Goal: Task Accomplishment & Management: Complete application form

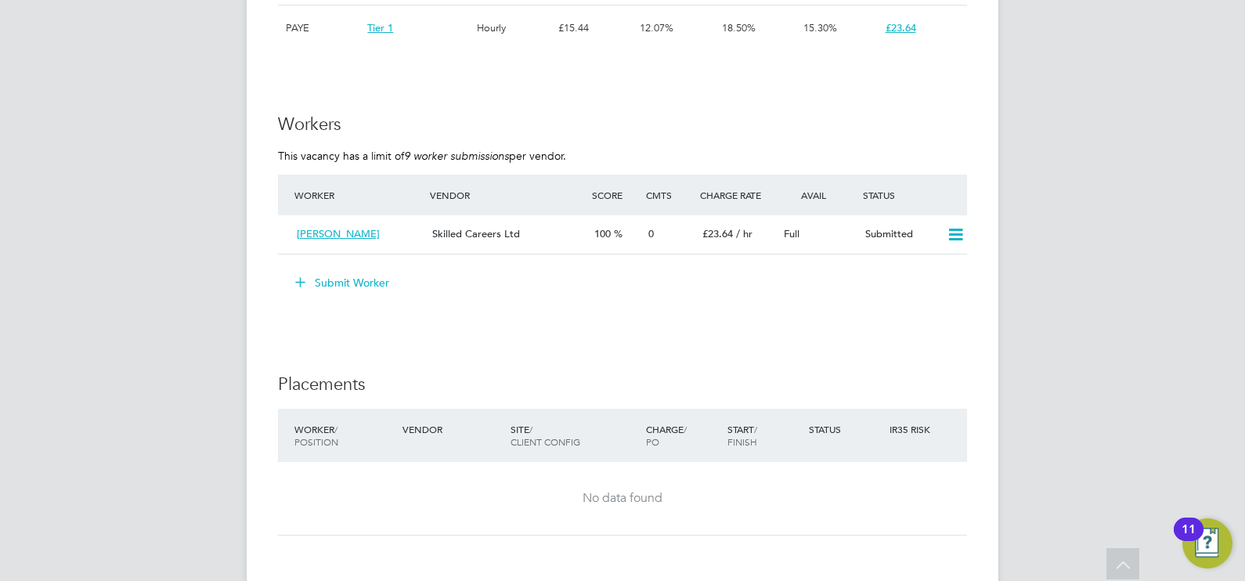
click at [346, 266] on li "Worker Vendor Score Cmts Charge Rate Avail Status Dwayne Roye Skilled Careers L…" at bounding box center [622, 223] width 689 height 96
click at [349, 274] on button "Submit Worker" at bounding box center [342, 282] width 117 height 25
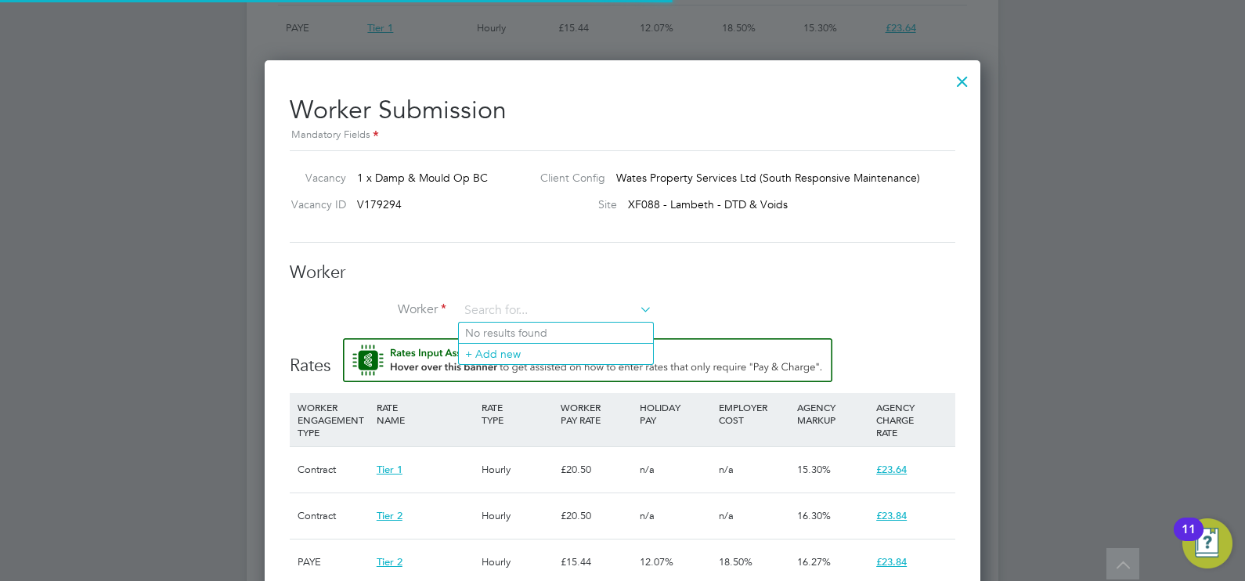
scroll to position [46, 106]
click at [489, 345] on li "+ Add new" at bounding box center [556, 353] width 194 height 21
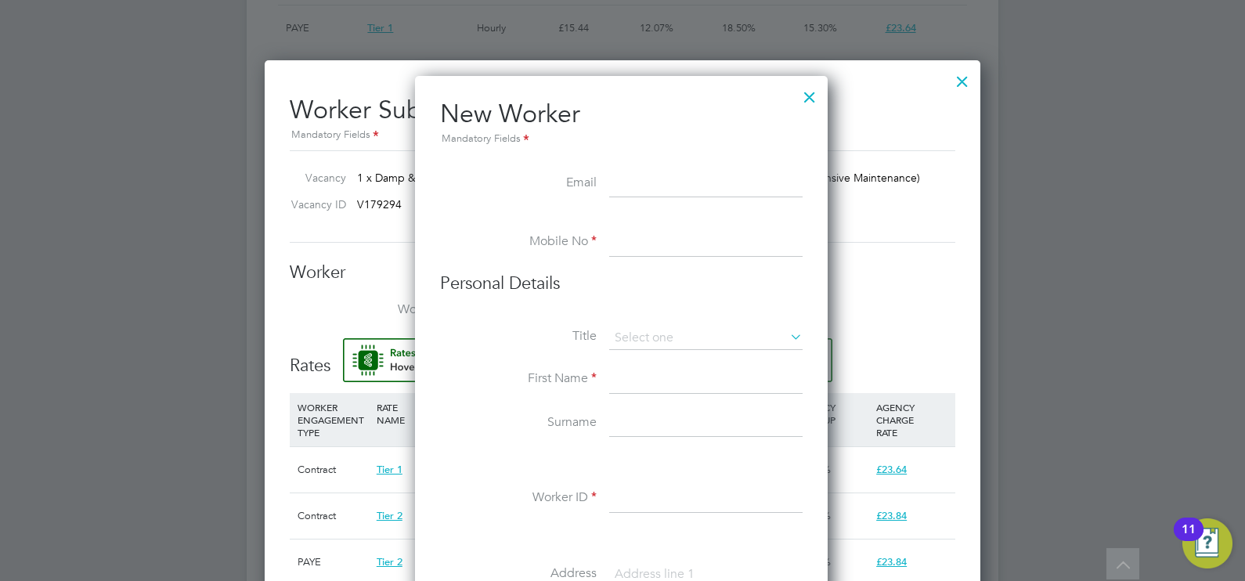
click at [643, 190] on input at bounding box center [705, 184] width 193 height 28
paste input "curtisdecorhenry1@gmail.com"
type input "curtisdecorhenry1@gmail.com"
click at [663, 247] on input at bounding box center [705, 243] width 193 height 28
click at [665, 248] on input at bounding box center [705, 243] width 193 height 28
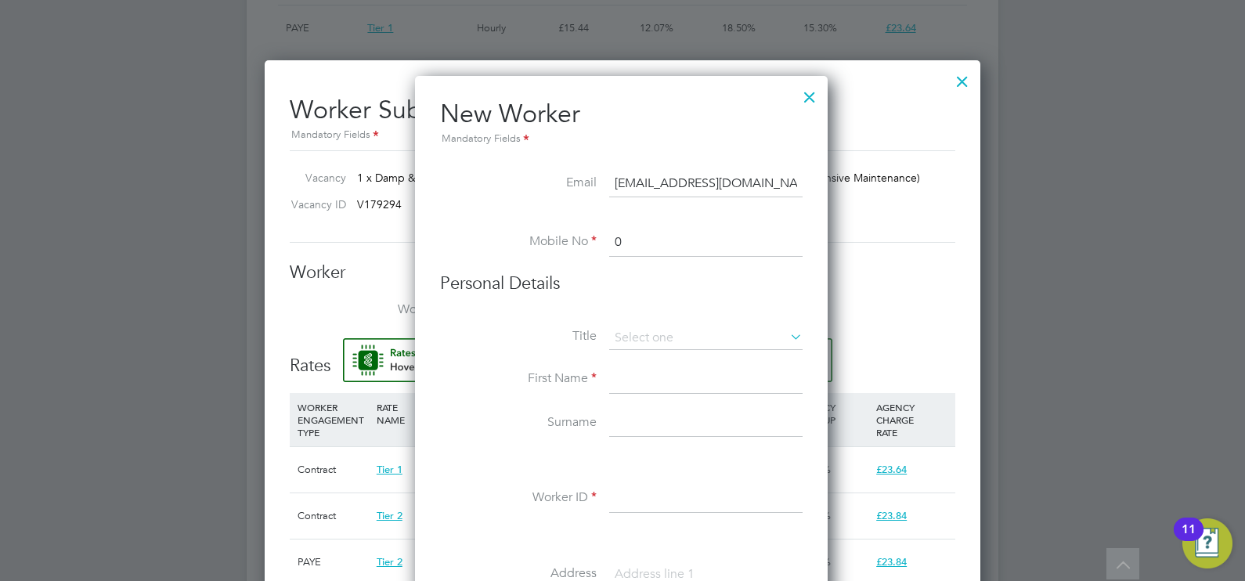
paste input "7932 810734"
type input "07932 810734"
click at [655, 333] on input at bounding box center [705, 338] width 193 height 23
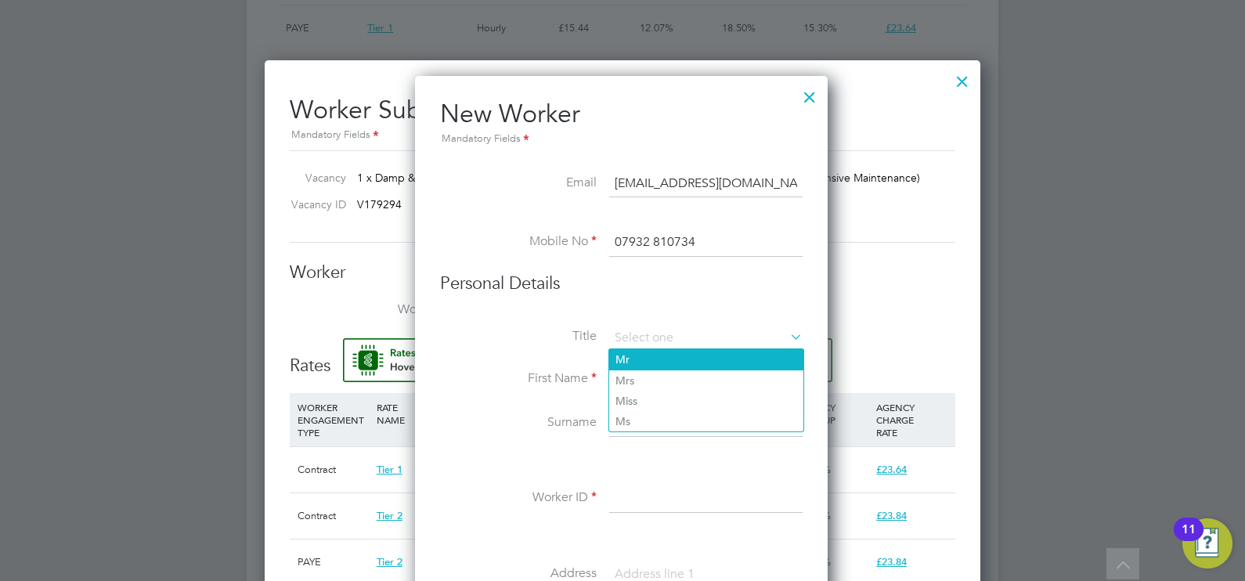
click at [645, 360] on li "Mr" at bounding box center [706, 359] width 194 height 20
type input "Mr"
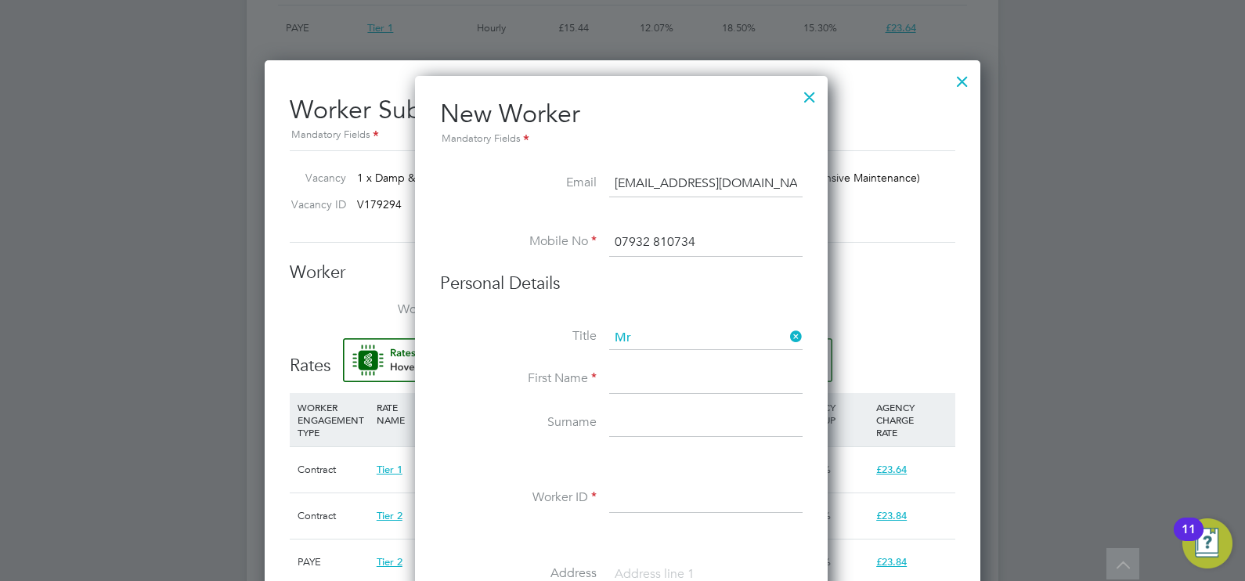
scroll to position [7, 8]
click at [651, 374] on input at bounding box center [705, 380] width 193 height 28
drag, startPoint x: 654, startPoint y: 374, endPoint x: 662, endPoint y: 372, distance: 8.0
click at [654, 374] on input at bounding box center [705, 380] width 193 height 28
paste input "CURTIS"
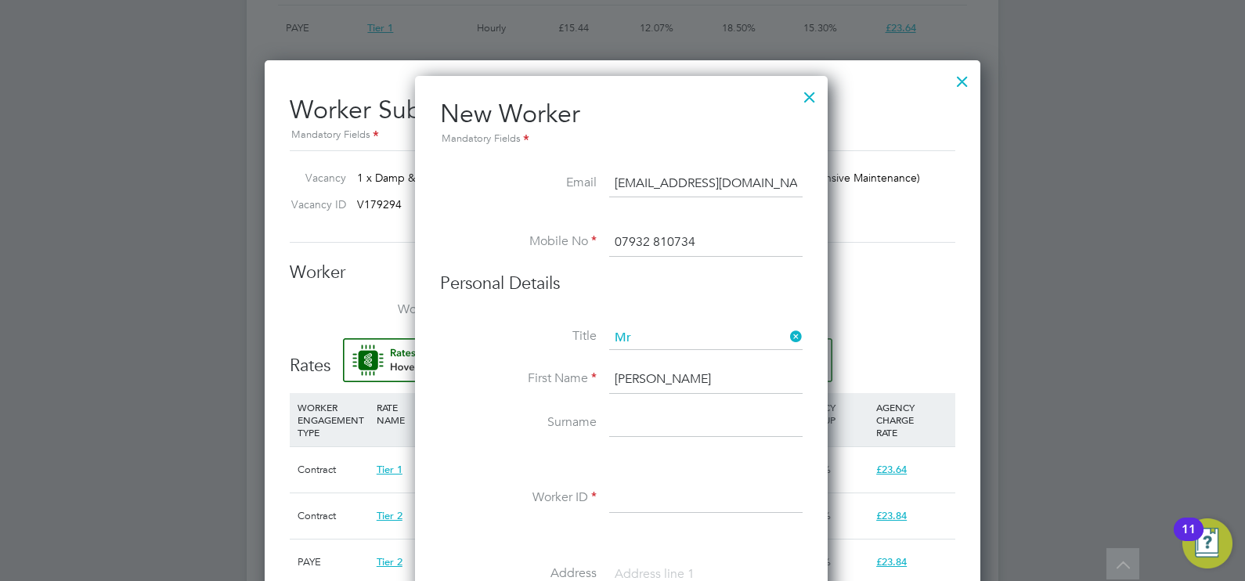
type input "Curtis"
drag, startPoint x: 623, startPoint y: 426, endPoint x: 609, endPoint y: 429, distance: 13.7
click at [623, 426] on input at bounding box center [705, 424] width 193 height 28
type input "Henry"
click at [666, 508] on input at bounding box center [705, 499] width 193 height 28
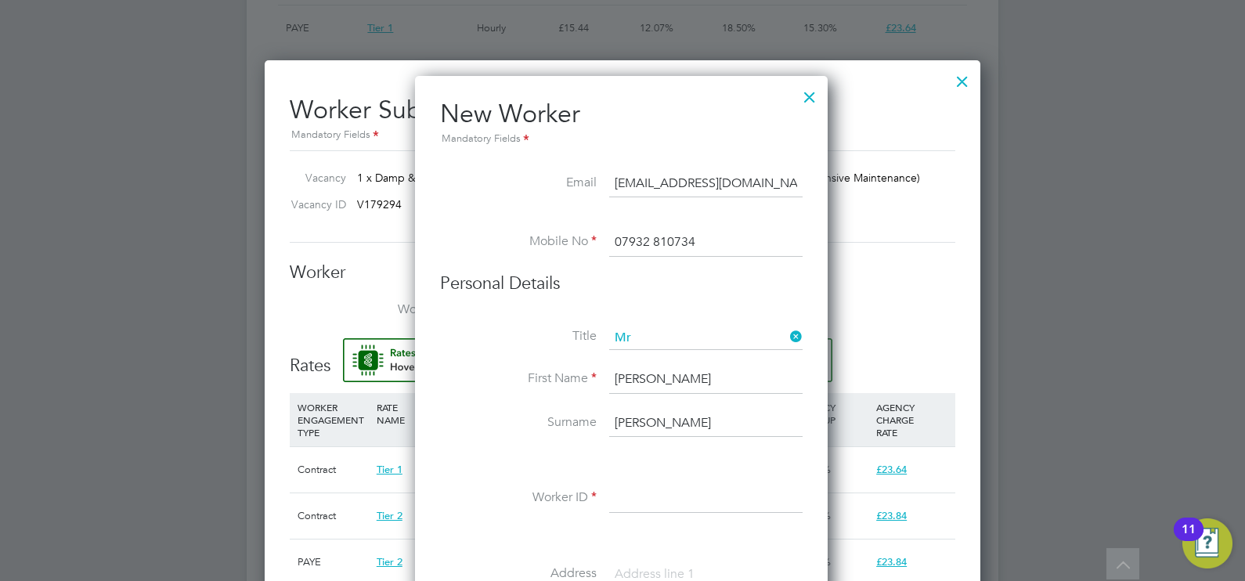
paste input "462550"
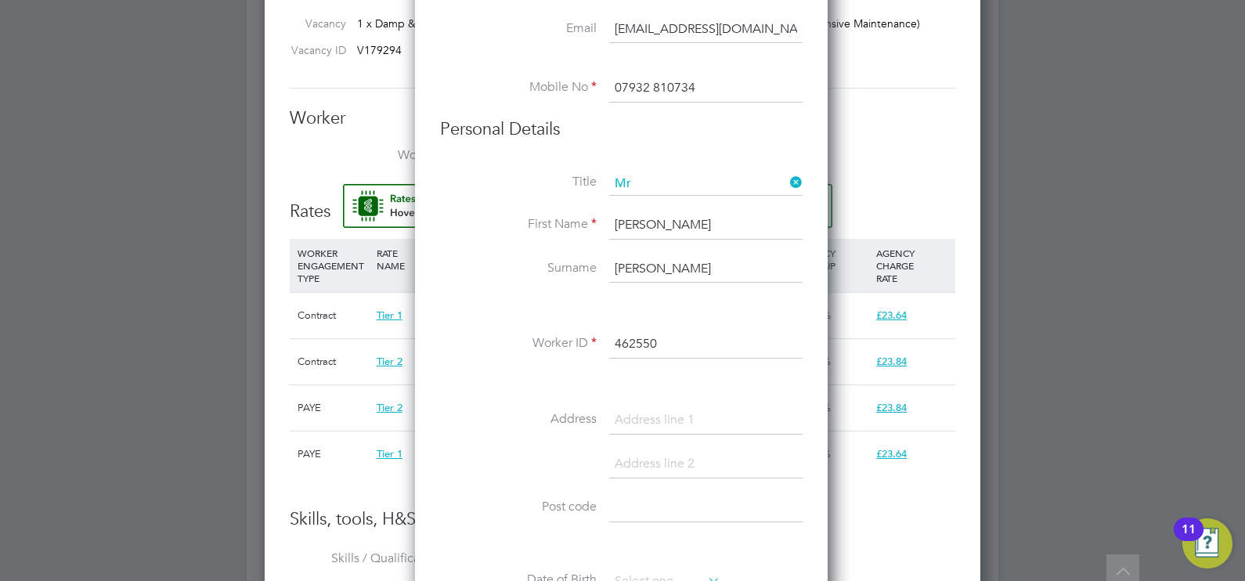
scroll to position [1566, 0]
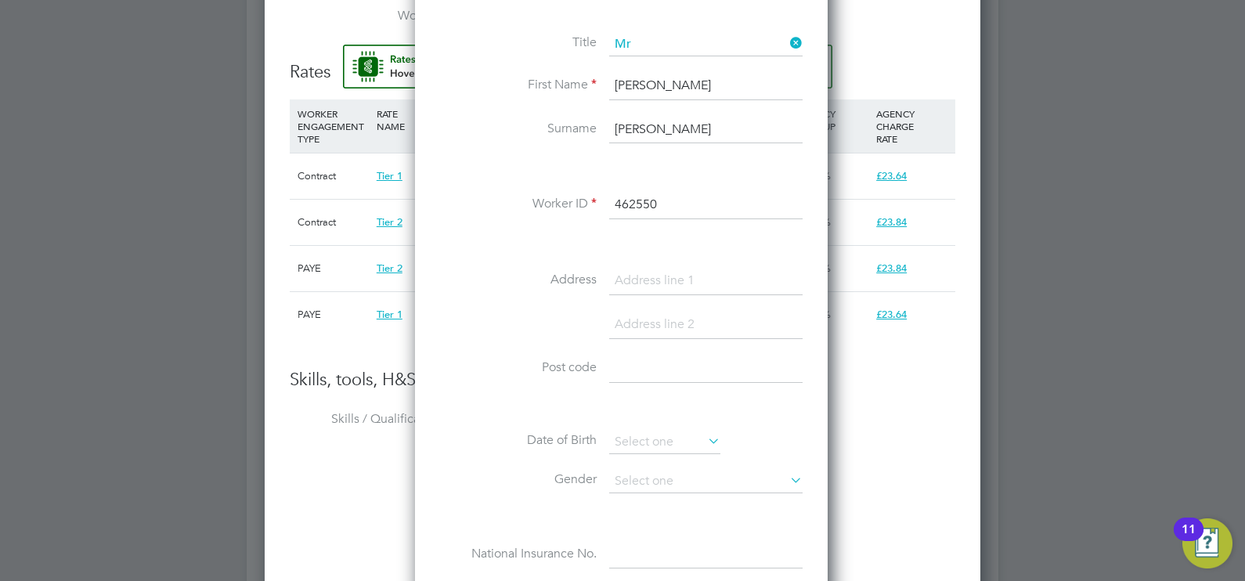
type input "462550"
click at [493, 228] on li "Worker ID 462550" at bounding box center [621, 213] width 363 height 44
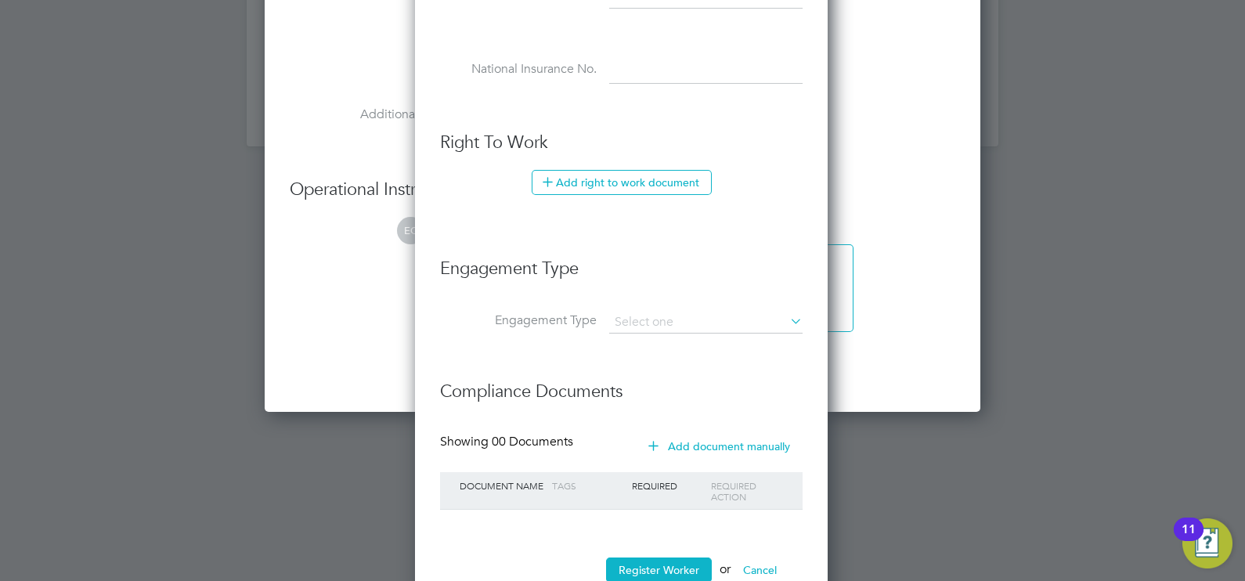
scroll to position [2095, 0]
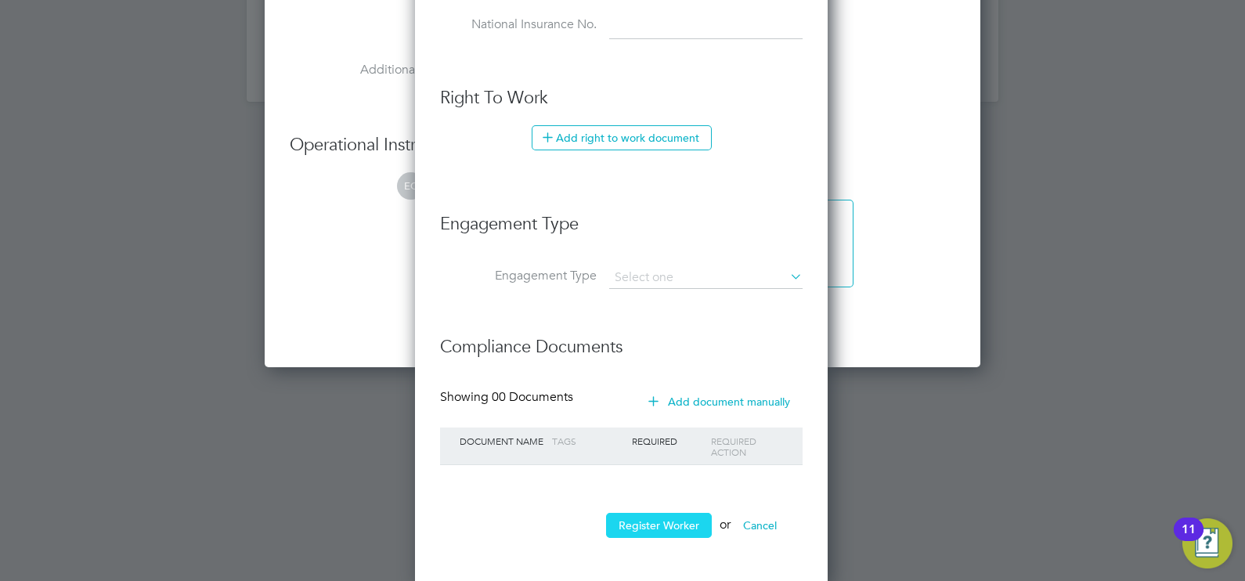
click at [666, 526] on button "Register Worker" at bounding box center [659, 525] width 106 height 25
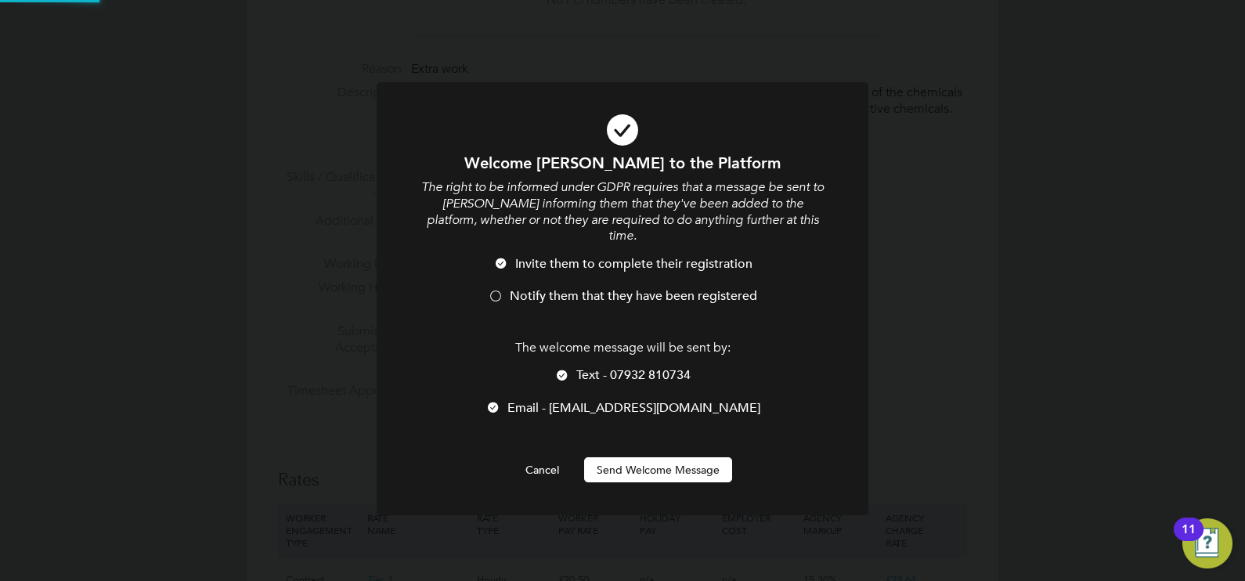
scroll to position [0, 0]
click at [627, 288] on span "Notify them that they have been registered" at bounding box center [633, 296] width 247 height 16
click at [645, 465] on button "Send Welcome Message" at bounding box center [658, 469] width 148 height 25
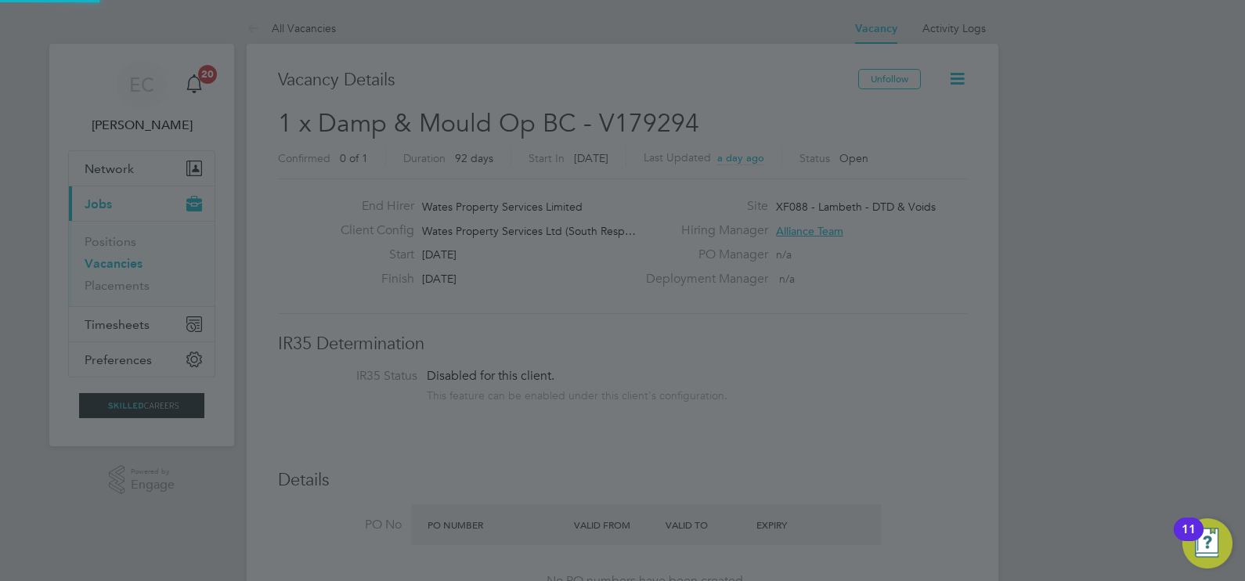
scroll to position [580, 0]
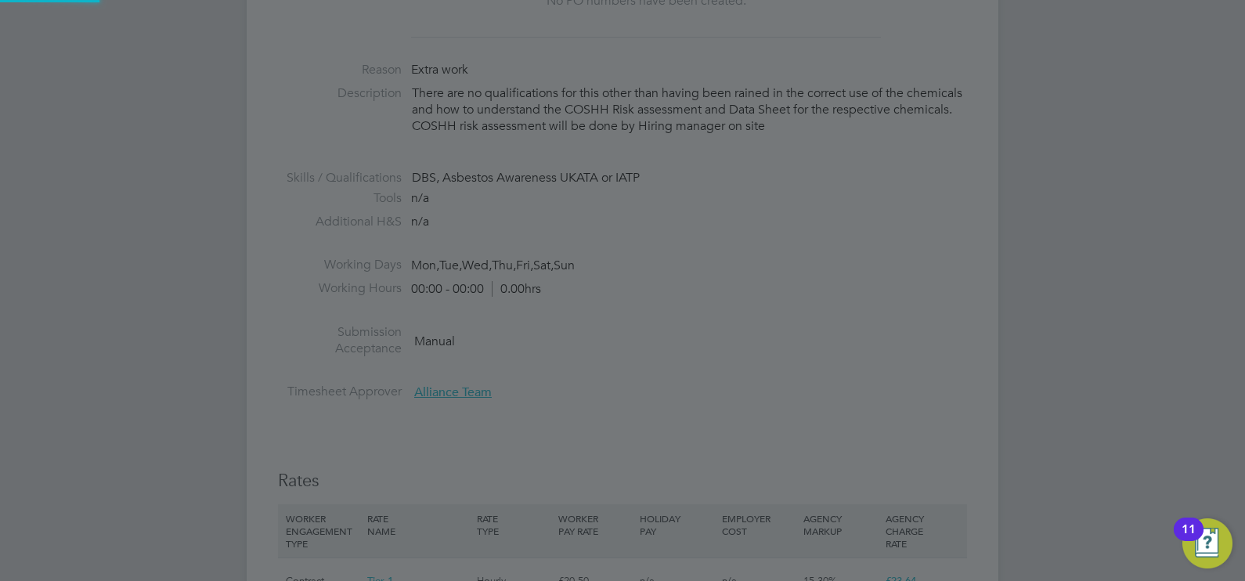
type input "Curtis Henry (462550)"
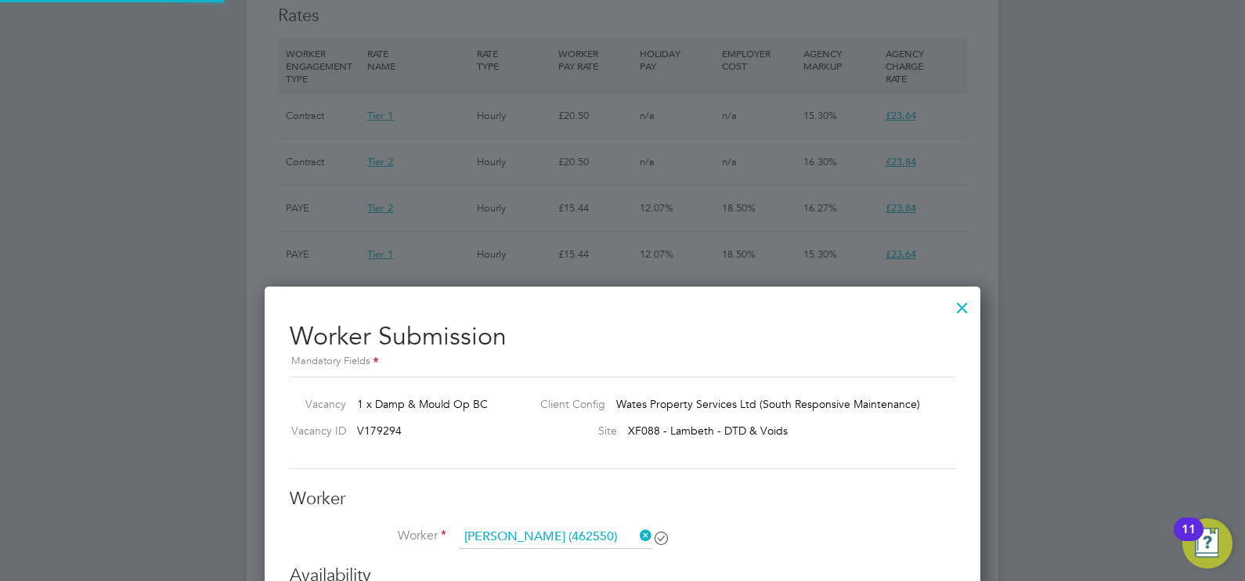
scroll to position [1272, 0]
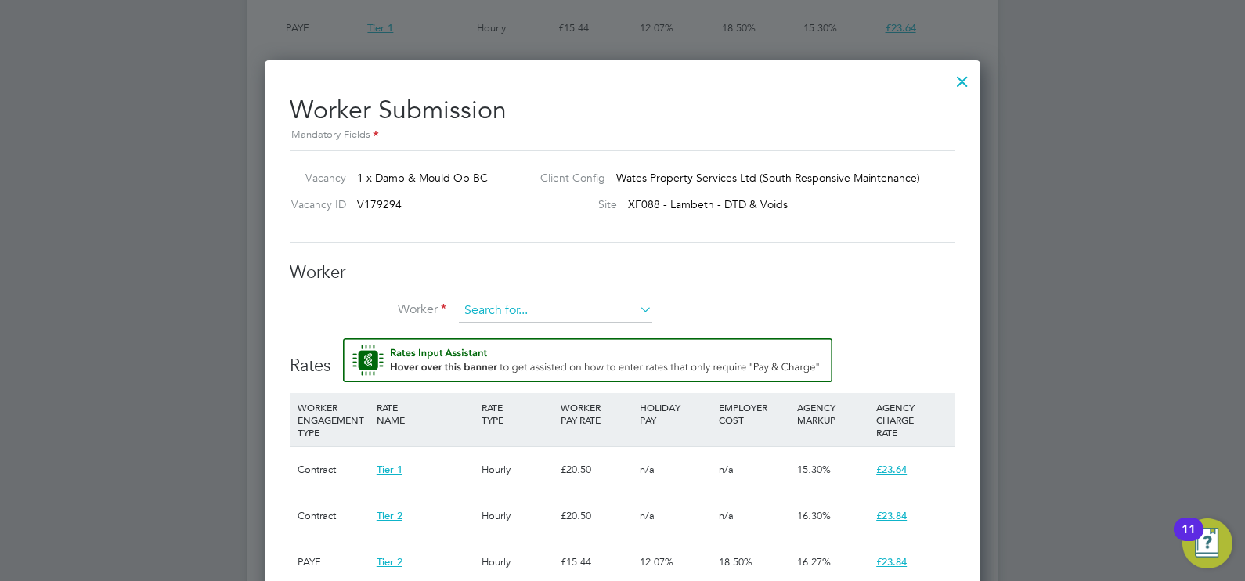
click at [545, 315] on input at bounding box center [555, 310] width 193 height 23
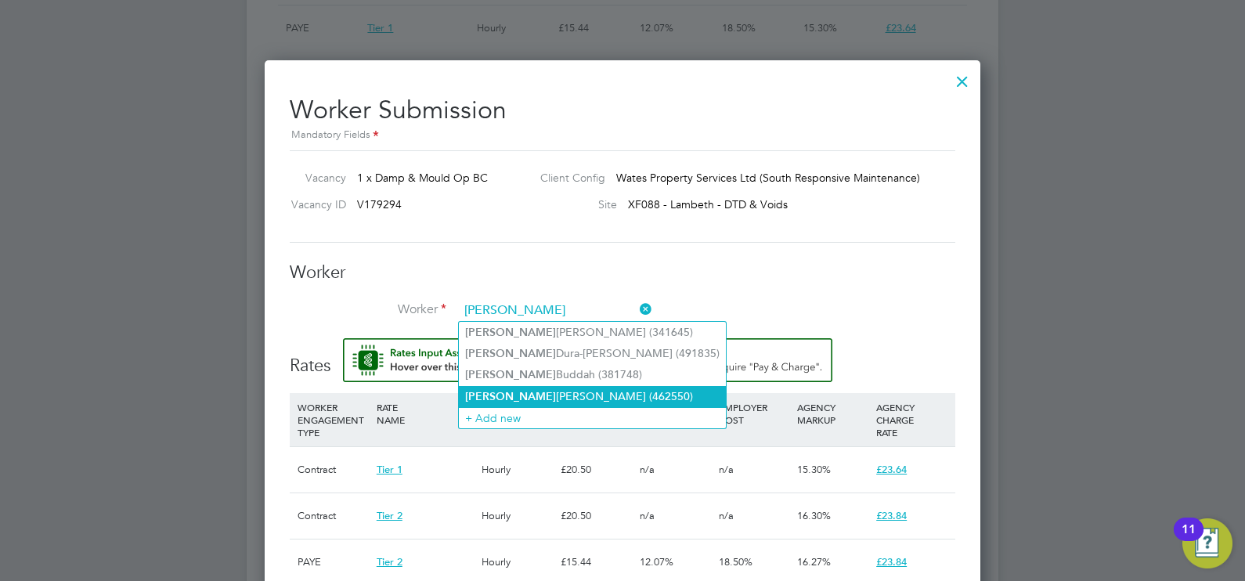
click at [544, 391] on li "Curtis Henry (462550)" at bounding box center [592, 396] width 267 height 21
type input "Curtis Henry (462550)"
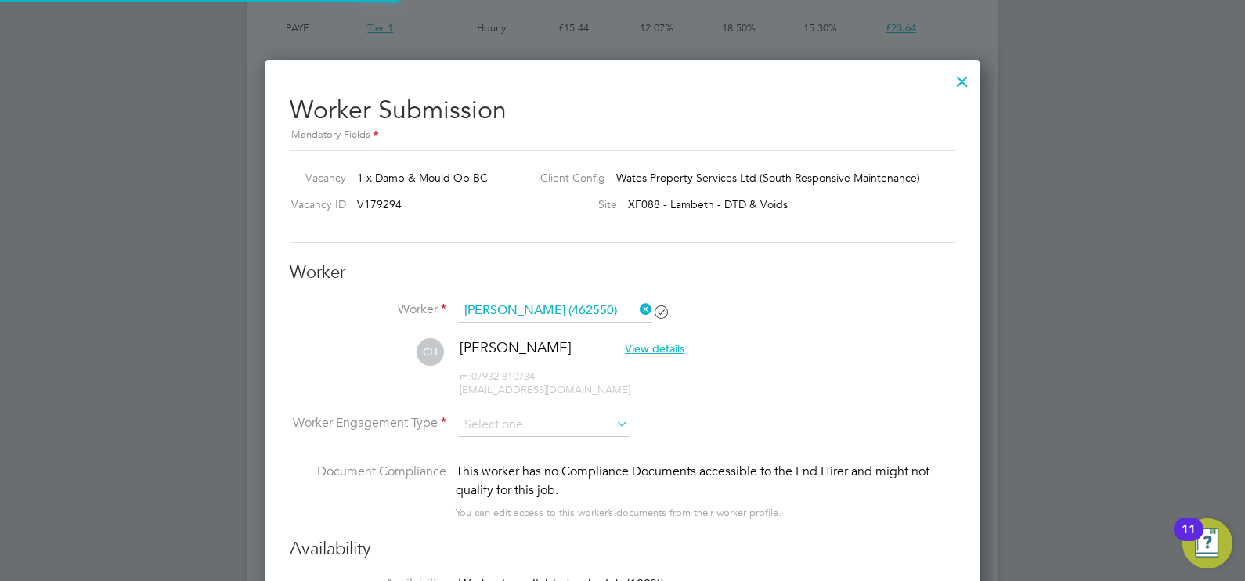
scroll to position [1494, 716]
drag, startPoint x: 524, startPoint y: 419, endPoint x: 517, endPoint y: 430, distance: 13.0
click at [525, 419] on input at bounding box center [544, 425] width 170 height 23
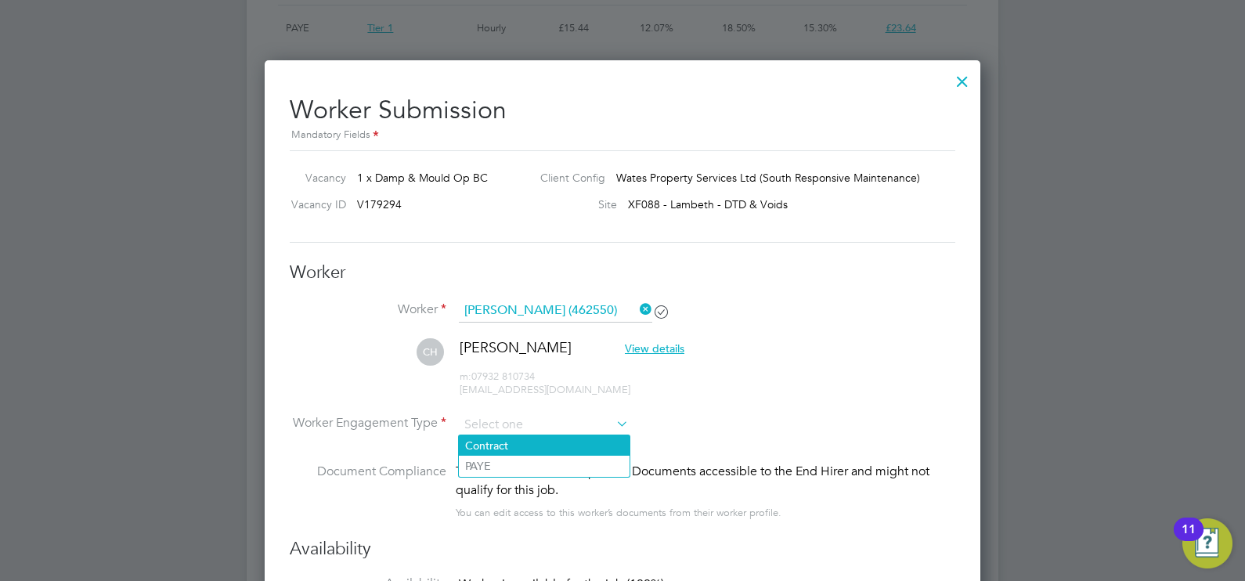
click at [511, 441] on li "Contract" at bounding box center [544, 445] width 171 height 20
type input "Contract"
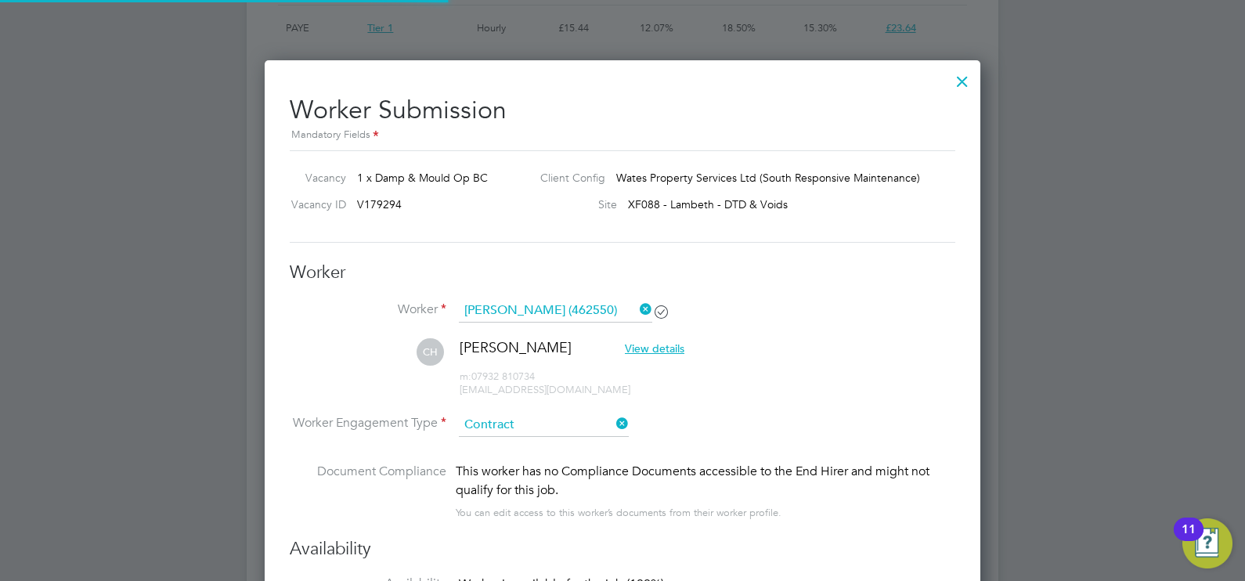
scroll to position [46, 79]
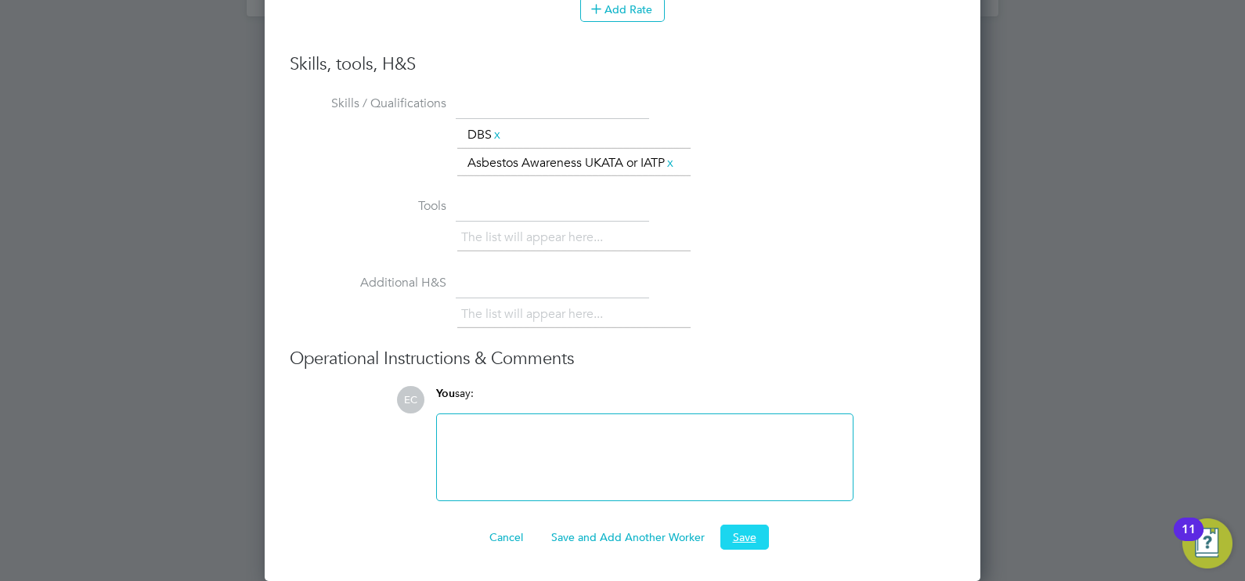
click at [739, 540] on button "Save" at bounding box center [745, 537] width 49 height 25
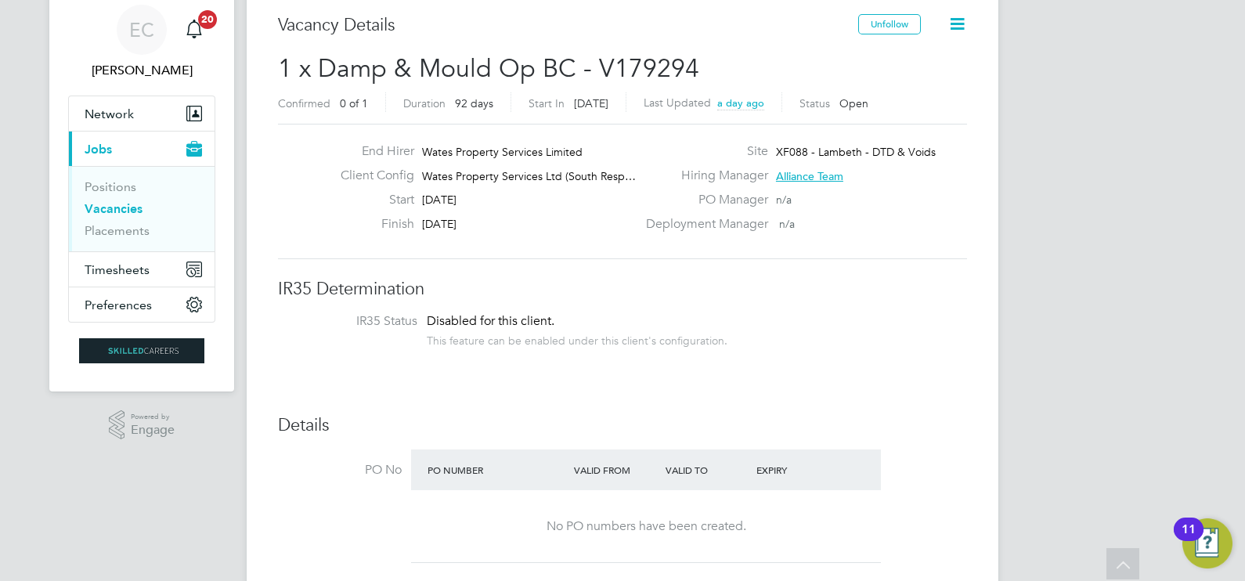
scroll to position [0, 0]
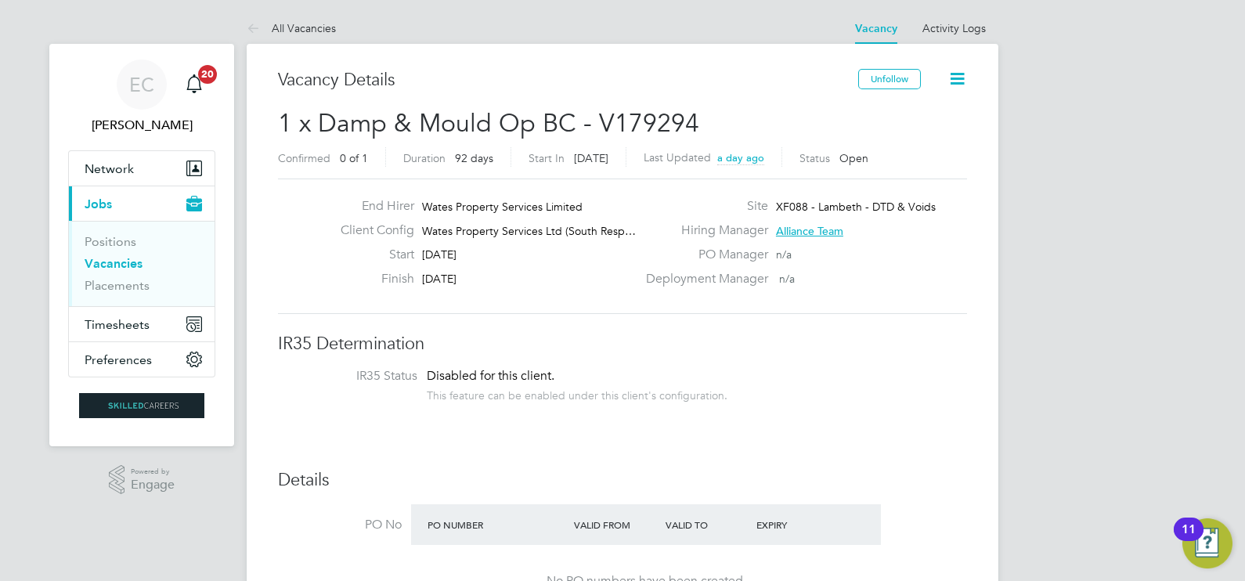
click at [643, 124] on span "1 x Damp & Mould Op BC - V179294" at bounding box center [488, 123] width 421 height 31
copy span "V179294"
click at [637, 117] on span "1 x Damp & Mould Op BC - V179294" at bounding box center [488, 123] width 421 height 31
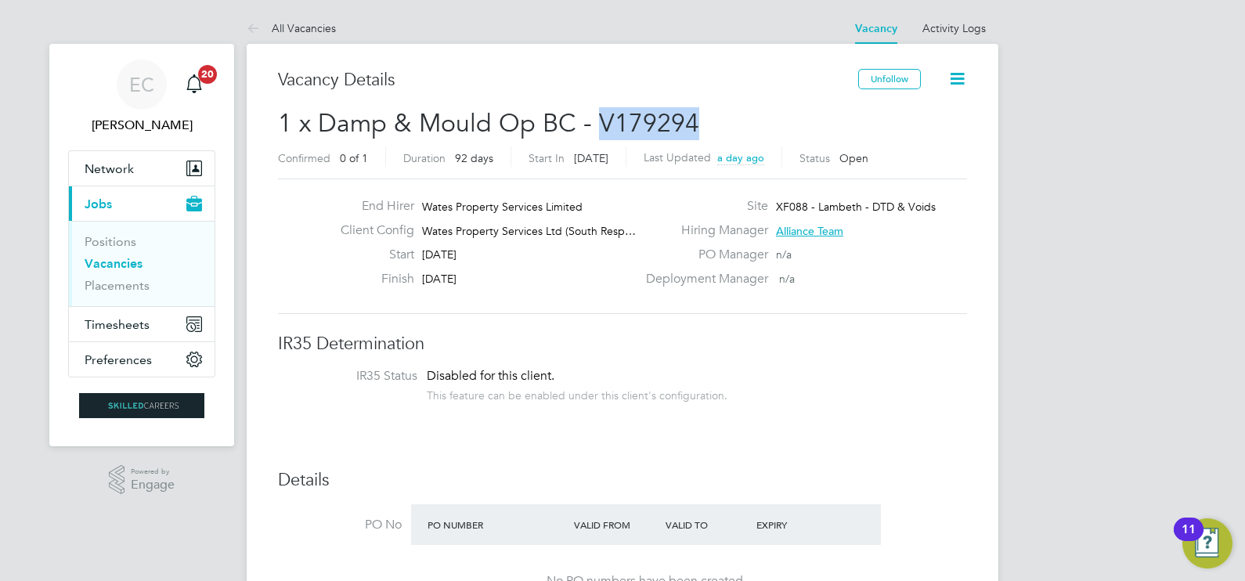
click at [103, 267] on link "Vacancies" at bounding box center [114, 263] width 58 height 15
